Goal: Task Accomplishment & Management: Manage account settings

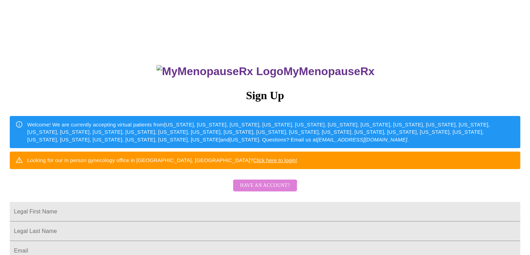
click at [260, 190] on span "Have an account?" at bounding box center [265, 185] width 50 height 9
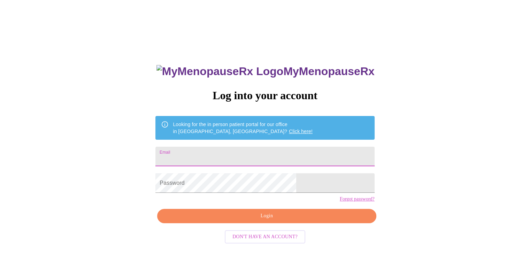
click at [244, 149] on input "Email" at bounding box center [265, 156] width 219 height 20
type input "[EMAIL_ADDRESS][DOMAIN_NAME]"
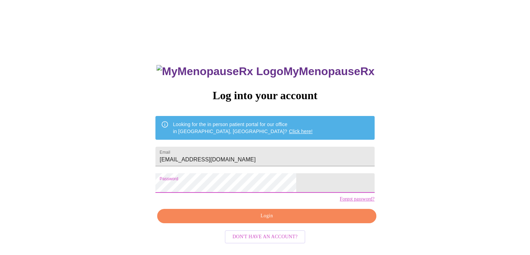
click at [301, 220] on span "Login" at bounding box center [266, 215] width 203 height 9
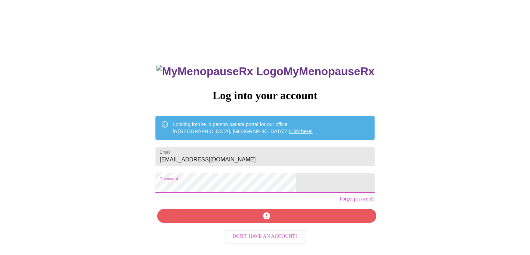
click at [171, 182] on div "MyMenopauseRx Log into your account Looking for the in person patient portal fo…" at bounding box center [265, 155] width 525 height 305
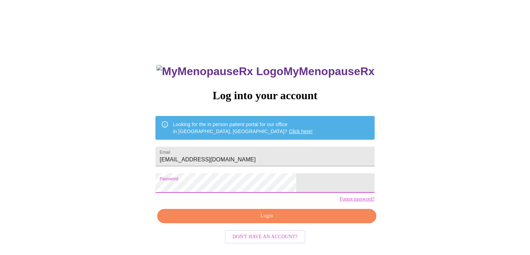
click at [242, 220] on span "Login" at bounding box center [266, 215] width 203 height 9
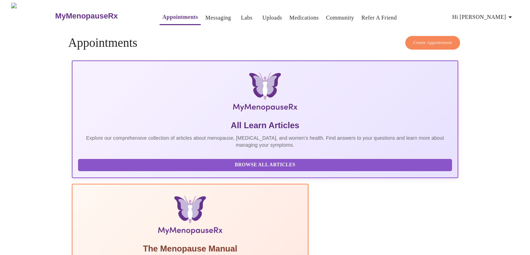
click at [512, 17] on icon "button" at bounding box center [510, 17] width 8 height 8
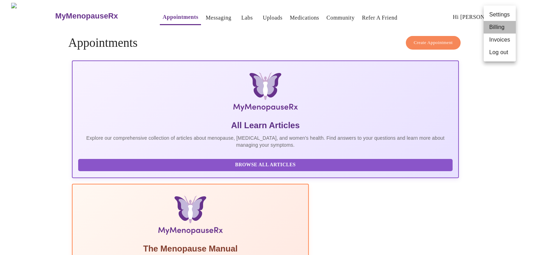
click at [496, 26] on li "Billing" at bounding box center [499, 27] width 32 height 13
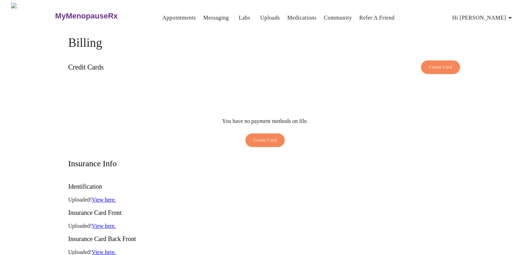
click at [255, 136] on span "Create Card" at bounding box center [265, 140] width 23 height 8
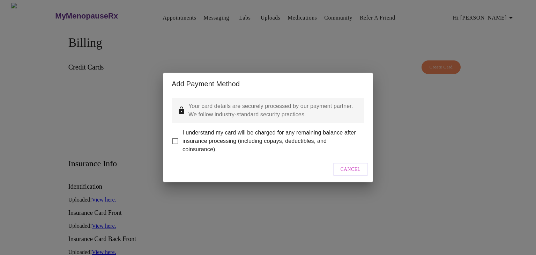
click at [177, 137] on input "I understand my card will be charged for any remaining balance after insurance …" at bounding box center [175, 141] width 15 height 15
checkbox input "true"
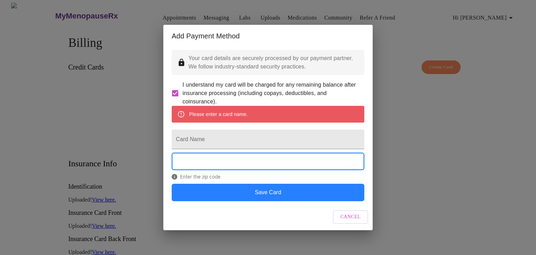
click at [251, 199] on button "Save Card" at bounding box center [268, 191] width 192 height 17
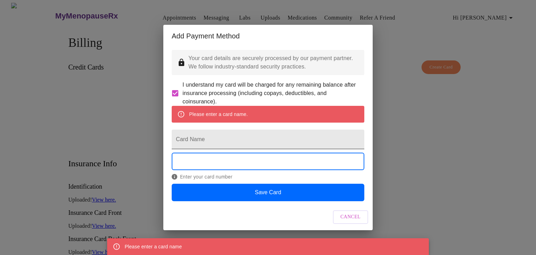
click at [212, 141] on input "Card Name" at bounding box center [268, 139] width 192 height 20
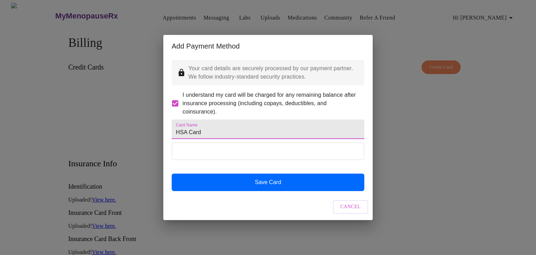
type input "HSA Card"
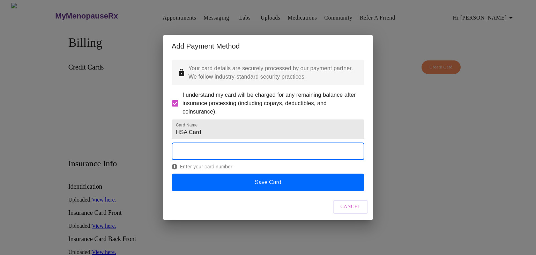
click at [276, 169] on span "Enter your card number" at bounding box center [268, 167] width 192 height 6
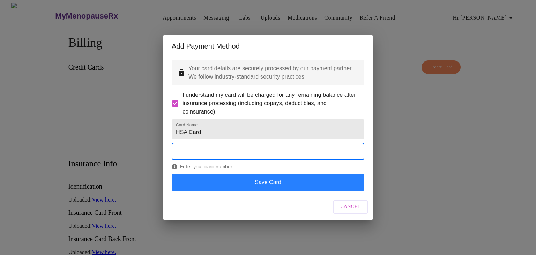
click at [275, 187] on button "Save Card" at bounding box center [268, 181] width 192 height 17
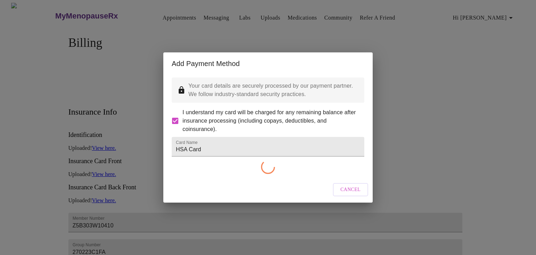
checkbox input "false"
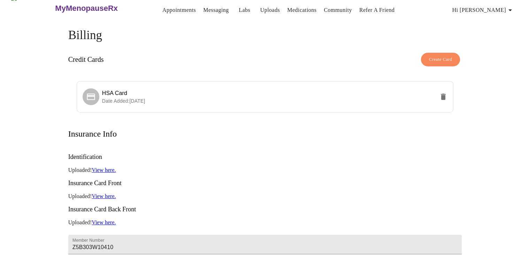
scroll to position [7, 0]
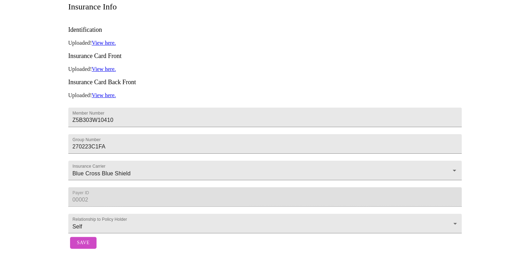
click at [81, 238] on span "Save" at bounding box center [83, 242] width 13 height 9
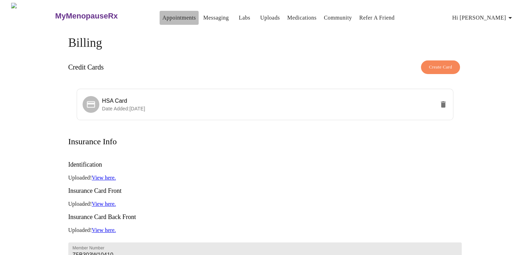
click at [165, 17] on link "Appointments" at bounding box center [178, 18] width 33 height 10
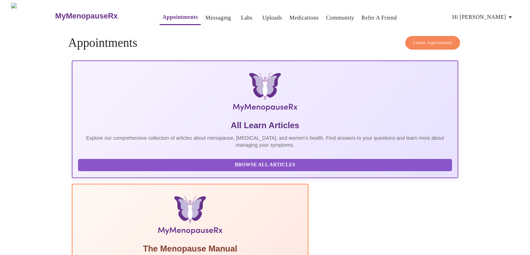
click at [207, 17] on link "Messaging" at bounding box center [217, 18] width 25 height 10
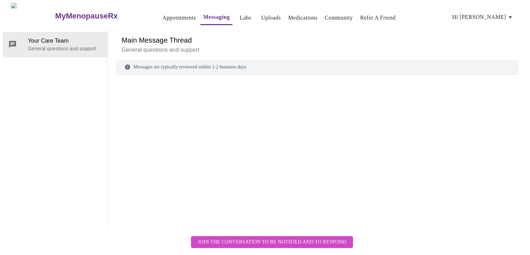
scroll to position [26, 0]
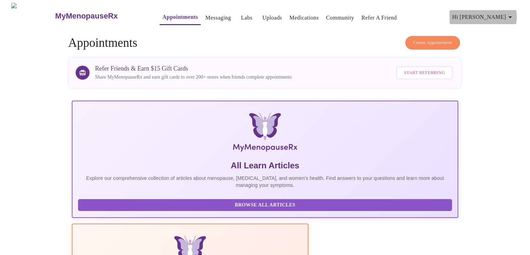
click at [512, 14] on icon "button" at bounding box center [510, 17] width 8 height 8
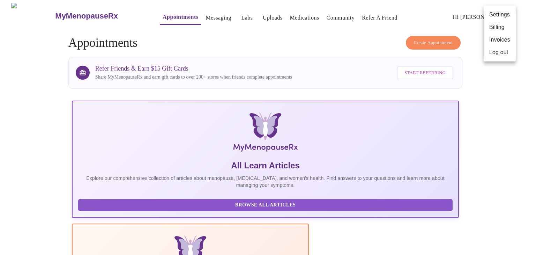
click at [296, 27] on div at bounding box center [268, 127] width 536 height 255
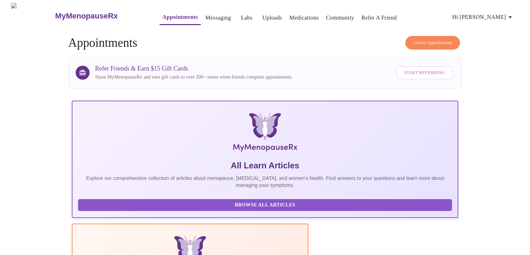
click at [241, 15] on link "Labs" at bounding box center [247, 18] width 12 height 10
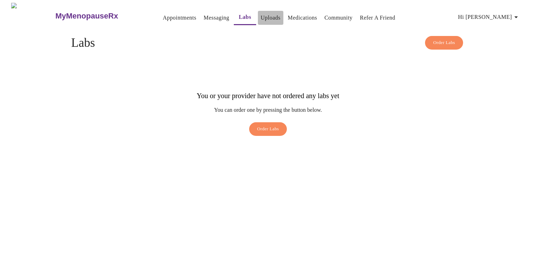
click at [260, 16] on link "Uploads" at bounding box center [270, 18] width 20 height 10
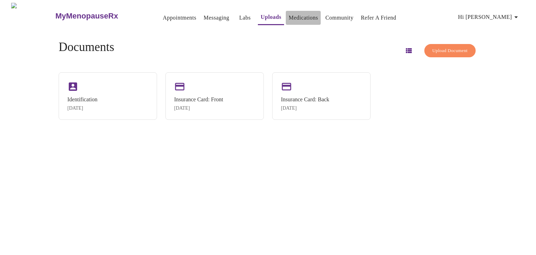
click at [288, 14] on link "Medications" at bounding box center [302, 18] width 29 height 10
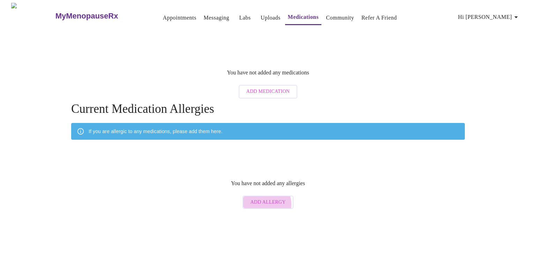
click at [265, 198] on span "Add Allergy" at bounding box center [267, 202] width 35 height 9
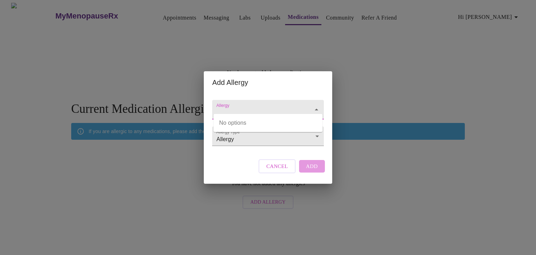
click at [243, 106] on input "Allergy" at bounding box center [258, 112] width 86 height 13
type input "Sulpha Medications"
click at [230, 161] on div "Allergy Allergy Type Allergy Allergy Cancel Add" at bounding box center [267, 138] width 117 height 90
click at [241, 140] on body "MyMenopauseRx Appointments Messaging Labs Uploads Medications Community Refer a…" at bounding box center [268, 107] width 530 height 209
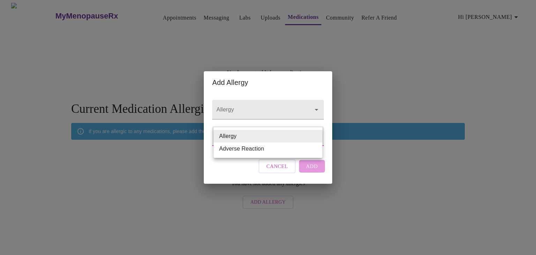
click at [235, 137] on li "Allergy" at bounding box center [267, 136] width 109 height 13
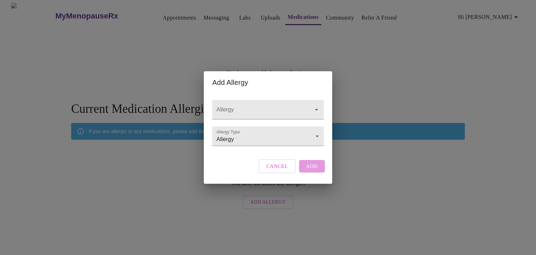
click at [310, 176] on div "Cancel Add" at bounding box center [291, 166] width 69 height 21
click at [315, 109] on icon "Open" at bounding box center [316, 110] width 3 height 2
click at [266, 106] on input "Allergy" at bounding box center [258, 112] width 86 height 13
click at [232, 165] on div "Allergy Allergy Type Allergy Allergy Cancel Add" at bounding box center [267, 138] width 117 height 90
click at [266, 106] on input "Allergy" at bounding box center [258, 112] width 86 height 13
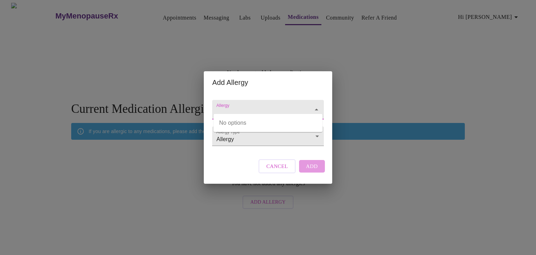
click at [245, 111] on input "Allergy" at bounding box center [258, 112] width 86 height 13
type input "s"
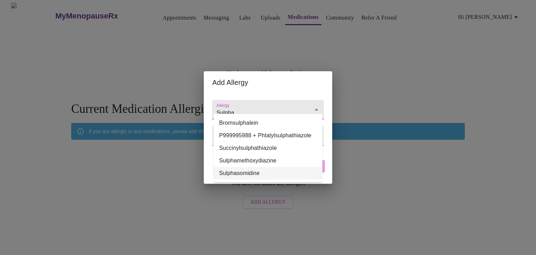
click at [252, 174] on li "Sulphasomidine" at bounding box center [267, 173] width 109 height 13
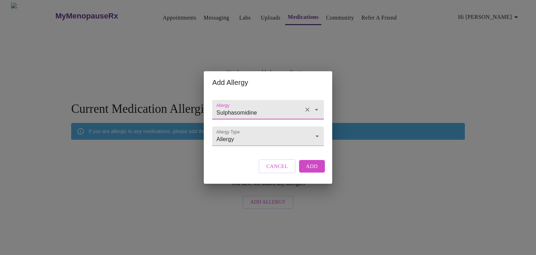
click at [313, 105] on icon "Open" at bounding box center [316, 109] width 8 height 8
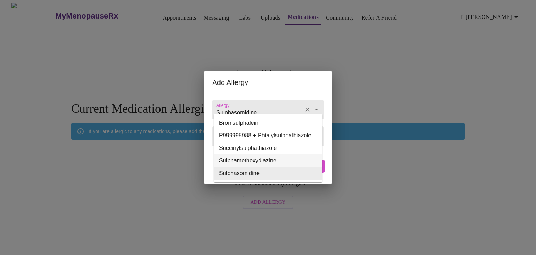
click at [273, 159] on li "Sulphamethoxydiazine" at bounding box center [267, 160] width 109 height 13
type input "Sulphamethoxydiazine"
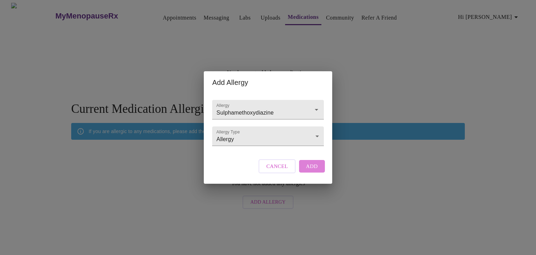
click at [315, 171] on span "Add" at bounding box center [312, 165] width 12 height 9
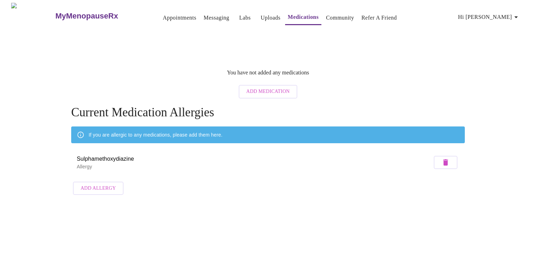
click at [520, 17] on icon "button" at bounding box center [516, 17] width 8 height 8
click at [504, 15] on li "Settings" at bounding box center [505, 14] width 32 height 13
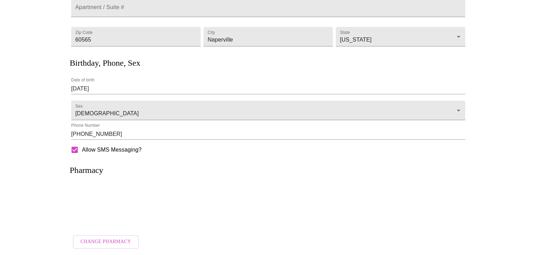
scroll to position [125, 0]
click at [98, 197] on p at bounding box center [265, 206] width 380 height 19
click at [89, 240] on span "Change Pharmacy" at bounding box center [103, 241] width 51 height 9
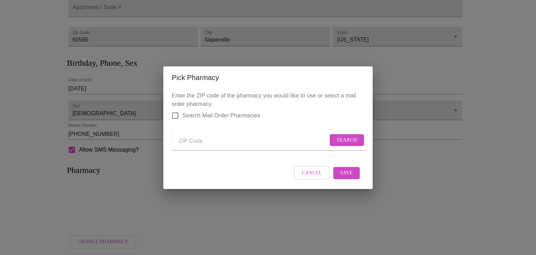
click at [197, 138] on input "Send a message to your care team" at bounding box center [253, 141] width 149 height 11
click at [339, 137] on span "Search" at bounding box center [346, 140] width 20 height 9
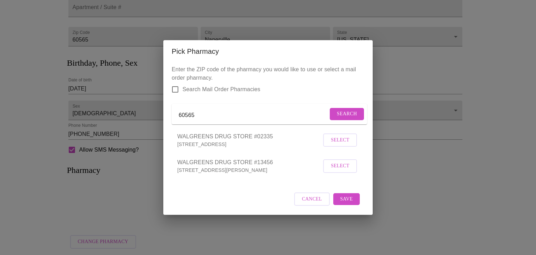
drag, startPoint x: 193, startPoint y: 115, endPoint x: 144, endPoint y: 115, distance: 49.2
click at [144, 115] on div "Pick Pharmacy Enter the ZIP code of the pharmacy you would like to use or selec…" at bounding box center [268, 127] width 536 height 255
type input "60440"
click at [363, 113] on form "60440 Search" at bounding box center [269, 114] width 195 height 21
click at [349, 113] on span "Search" at bounding box center [346, 113] width 20 height 9
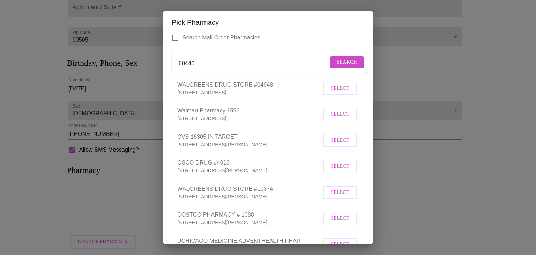
scroll to position [35, 0]
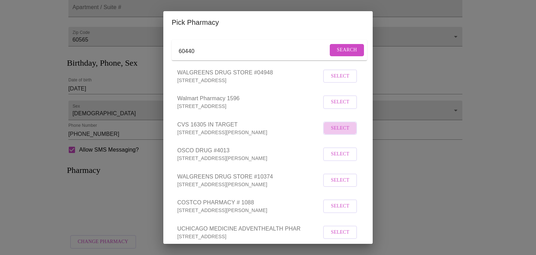
click at [341, 133] on span "Select" at bounding box center [340, 128] width 18 height 9
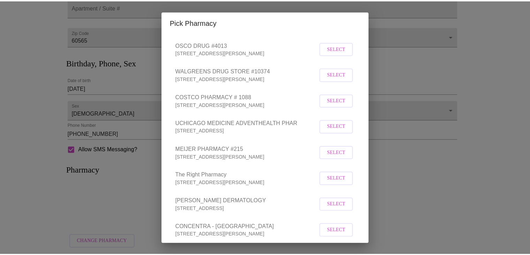
scroll to position [182, 0]
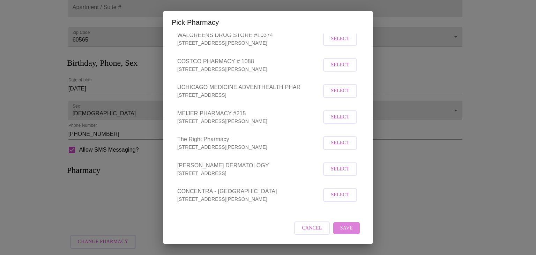
click at [345, 228] on span "Save" at bounding box center [346, 228] width 13 height 9
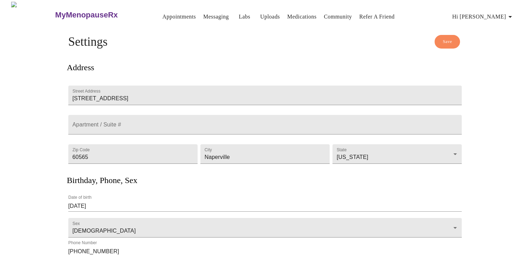
scroll to position [0, 0]
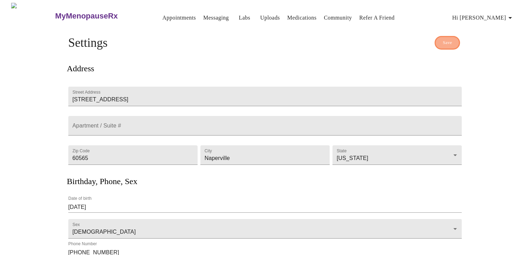
click at [448, 41] on span "Save" at bounding box center [447, 43] width 9 height 8
click at [162, 16] on link "Appointments" at bounding box center [178, 18] width 33 height 10
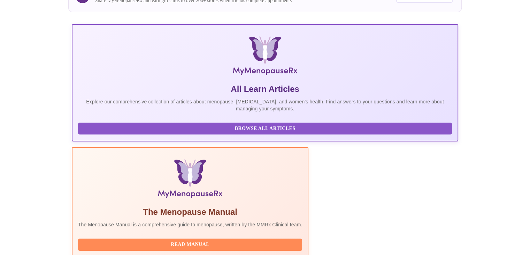
scroll to position [56, 0]
